Goal: Navigation & Orientation: Find specific page/section

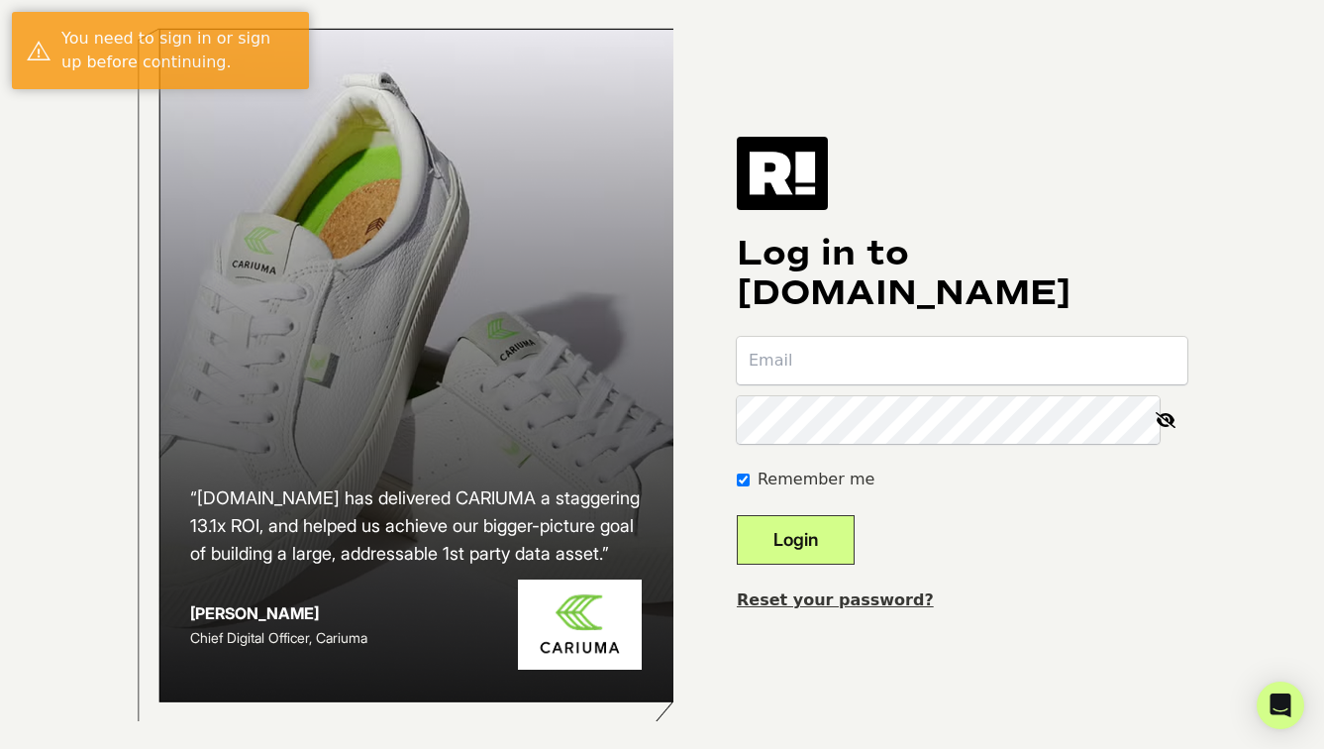
type input "[PERSON_NAME][EMAIL_ADDRESS][DOMAIN_NAME]"
click at [844, 565] on button "Login" at bounding box center [796, 540] width 118 height 50
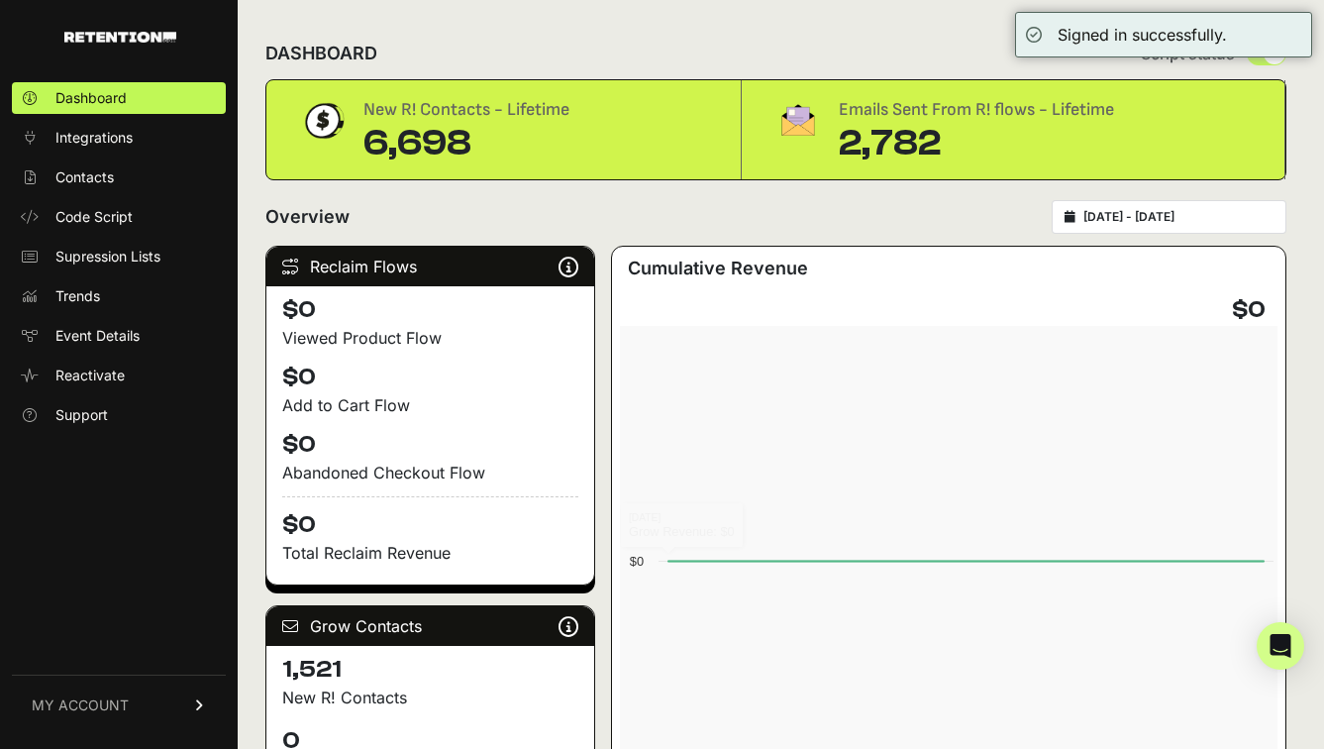
click at [123, 193] on ul "Dashboard Integrations Contacts Code Script Supression Lists Trends Event Detai…" at bounding box center [119, 256] width 214 height 349
click at [108, 174] on span "Contacts" at bounding box center [84, 177] width 58 height 20
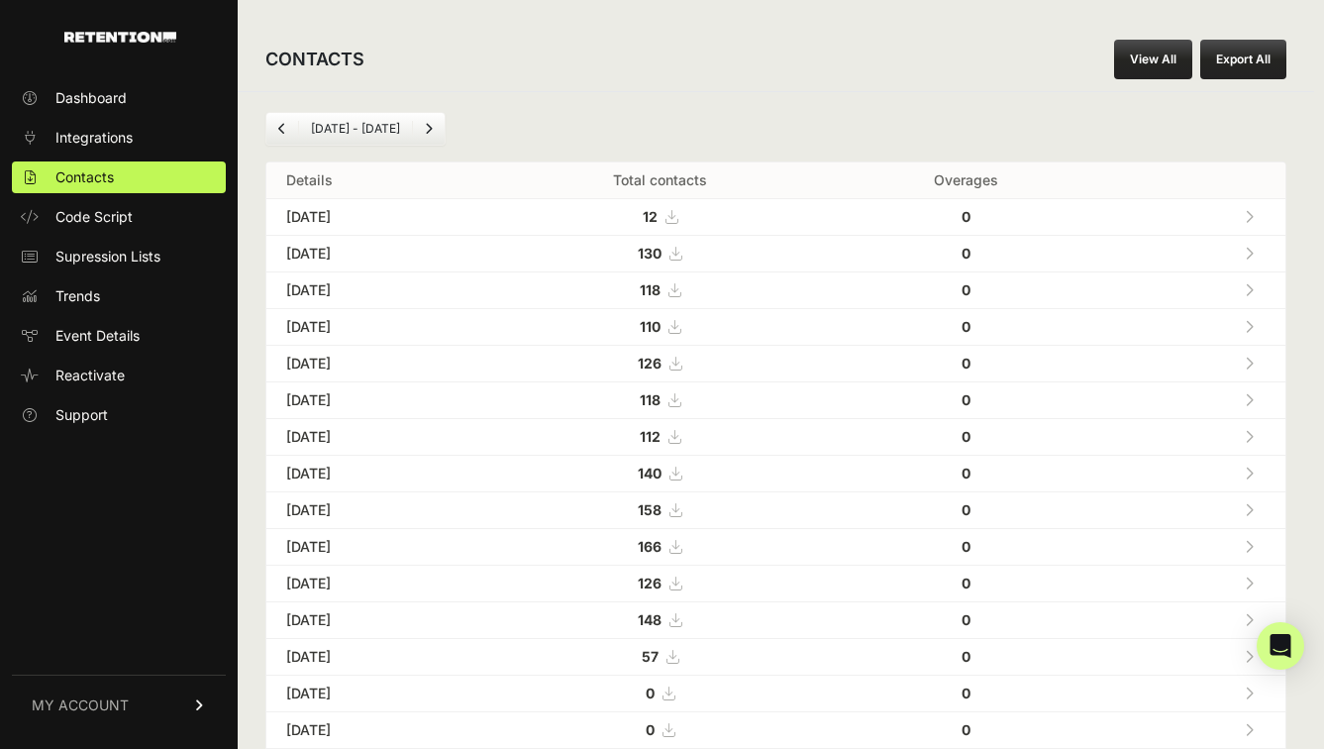
click at [1264, 214] on link at bounding box center [1249, 216] width 33 height 41
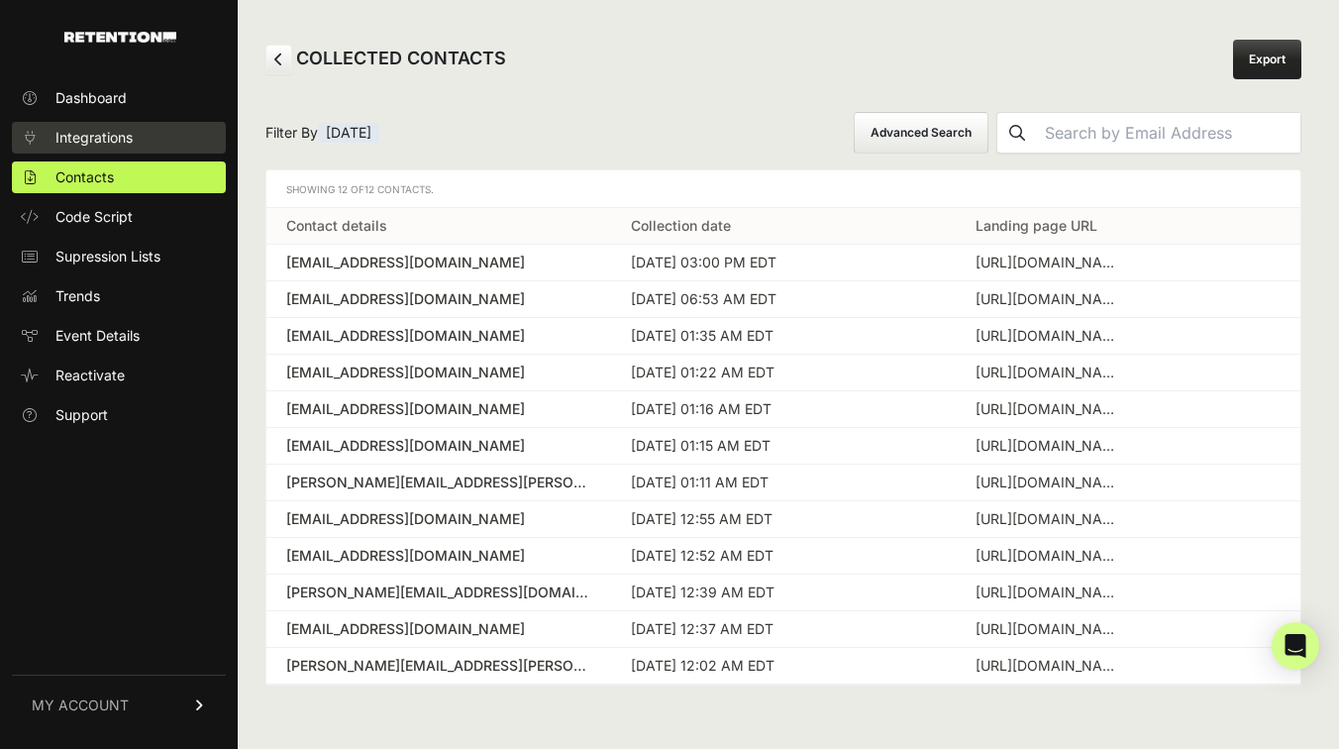
click at [110, 153] on link "Integrations" at bounding box center [119, 138] width 214 height 32
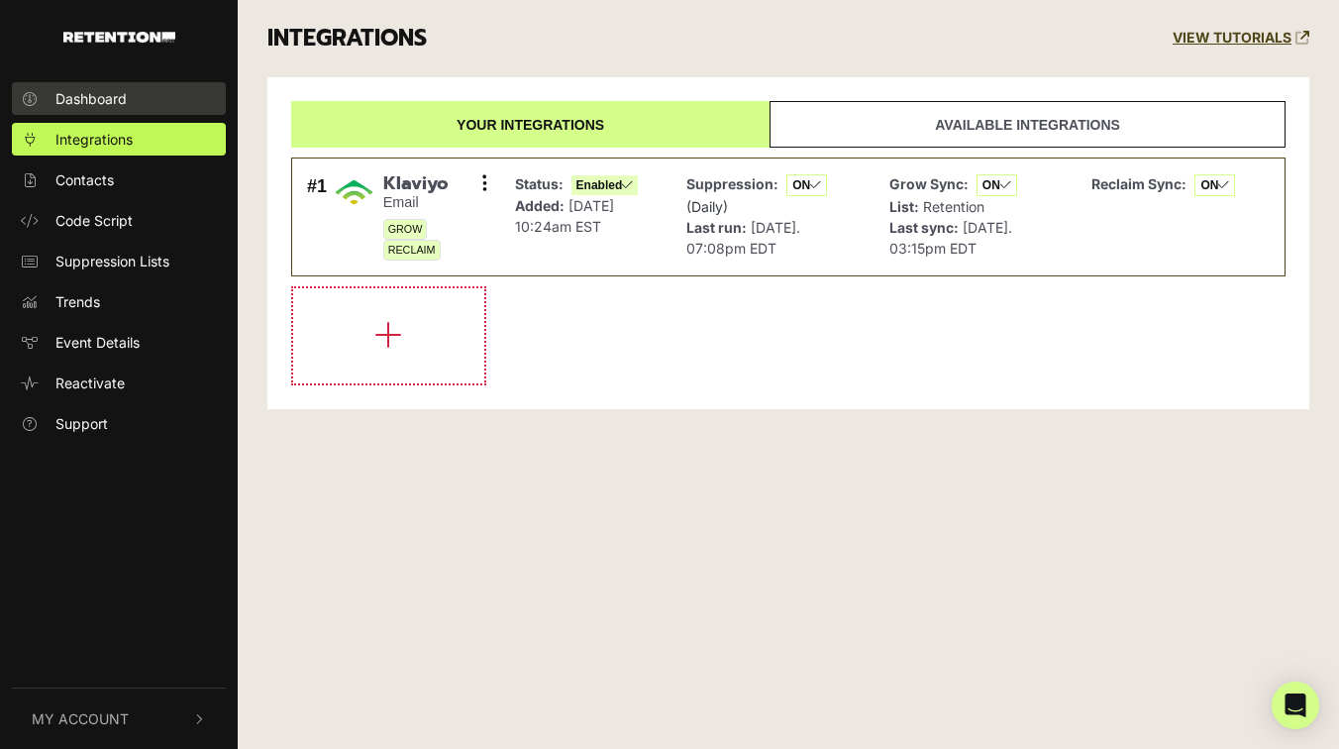
click at [106, 107] on span "Dashboard" at bounding box center [90, 98] width 71 height 21
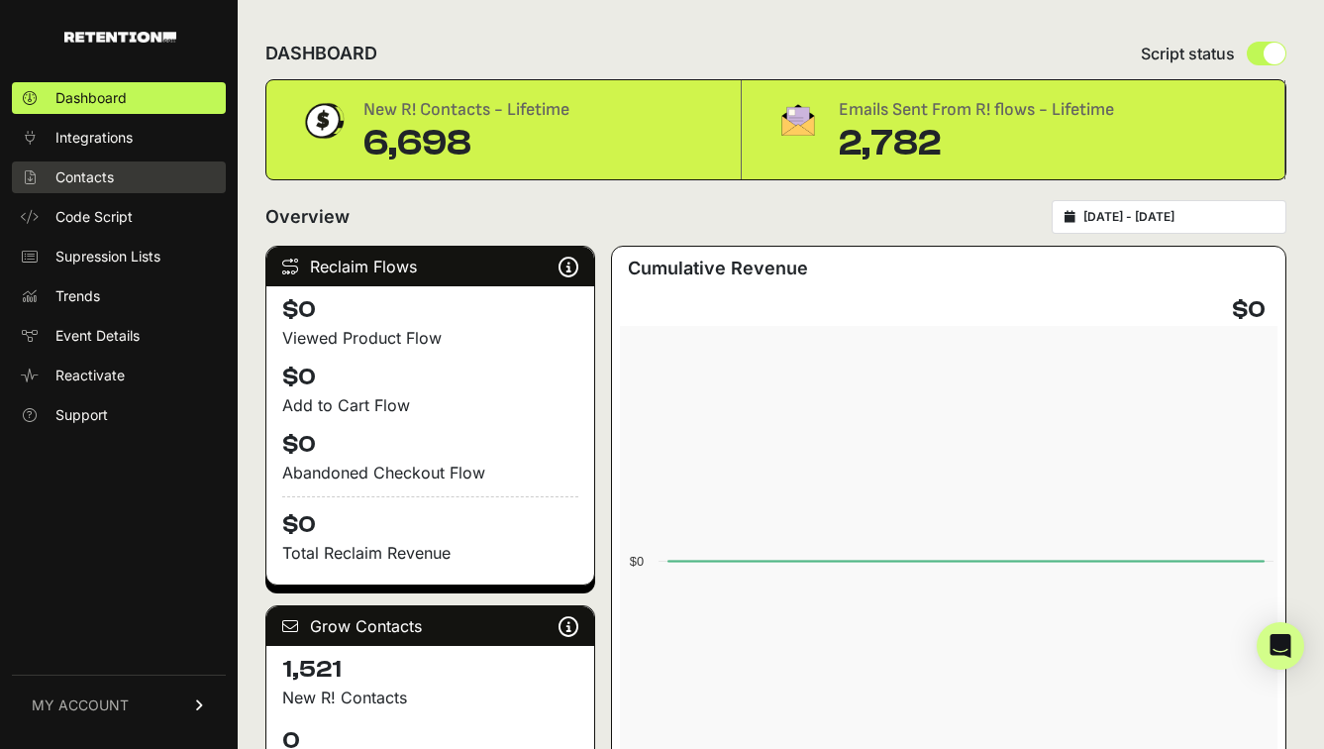
click at [139, 176] on link "Contacts" at bounding box center [119, 177] width 214 height 32
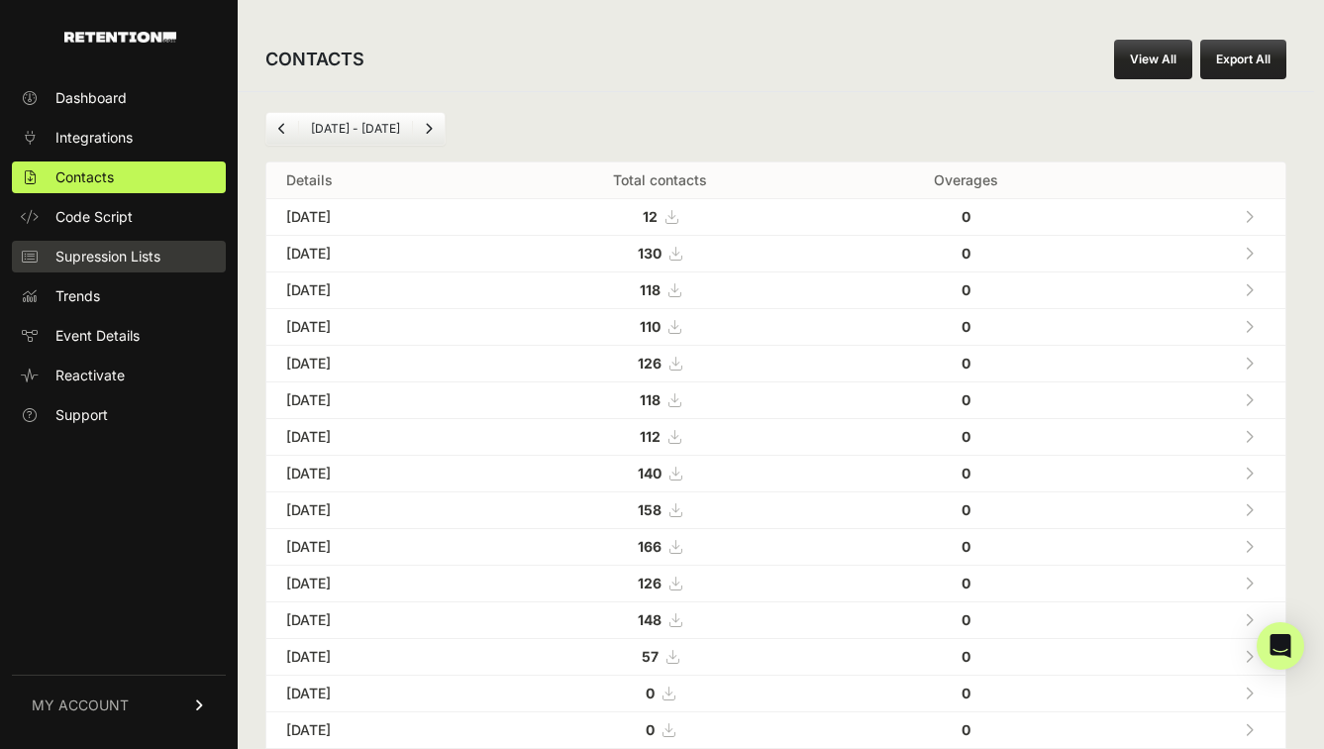
click at [149, 263] on span "Supression Lists" at bounding box center [107, 257] width 105 height 20
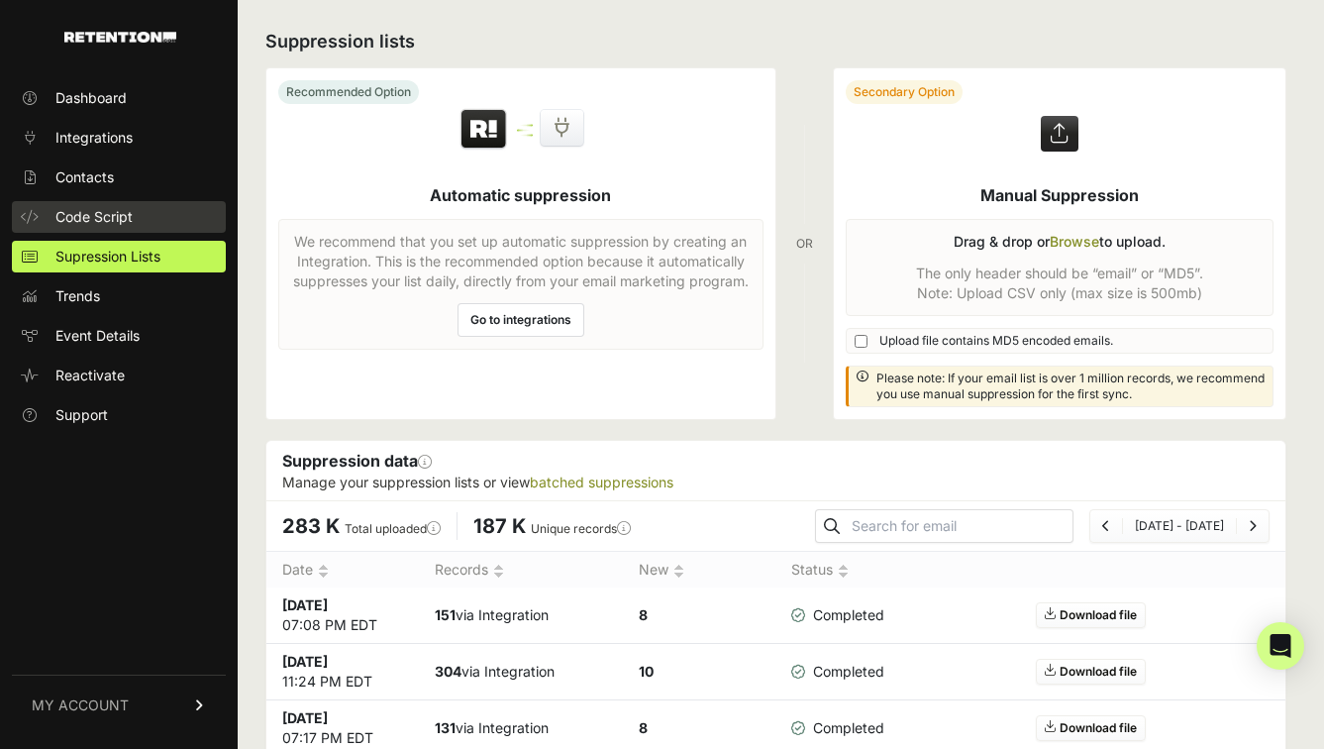
click at [137, 214] on link "Code Script" at bounding box center [119, 217] width 214 height 32
